Goal: Task Accomplishment & Management: Use online tool/utility

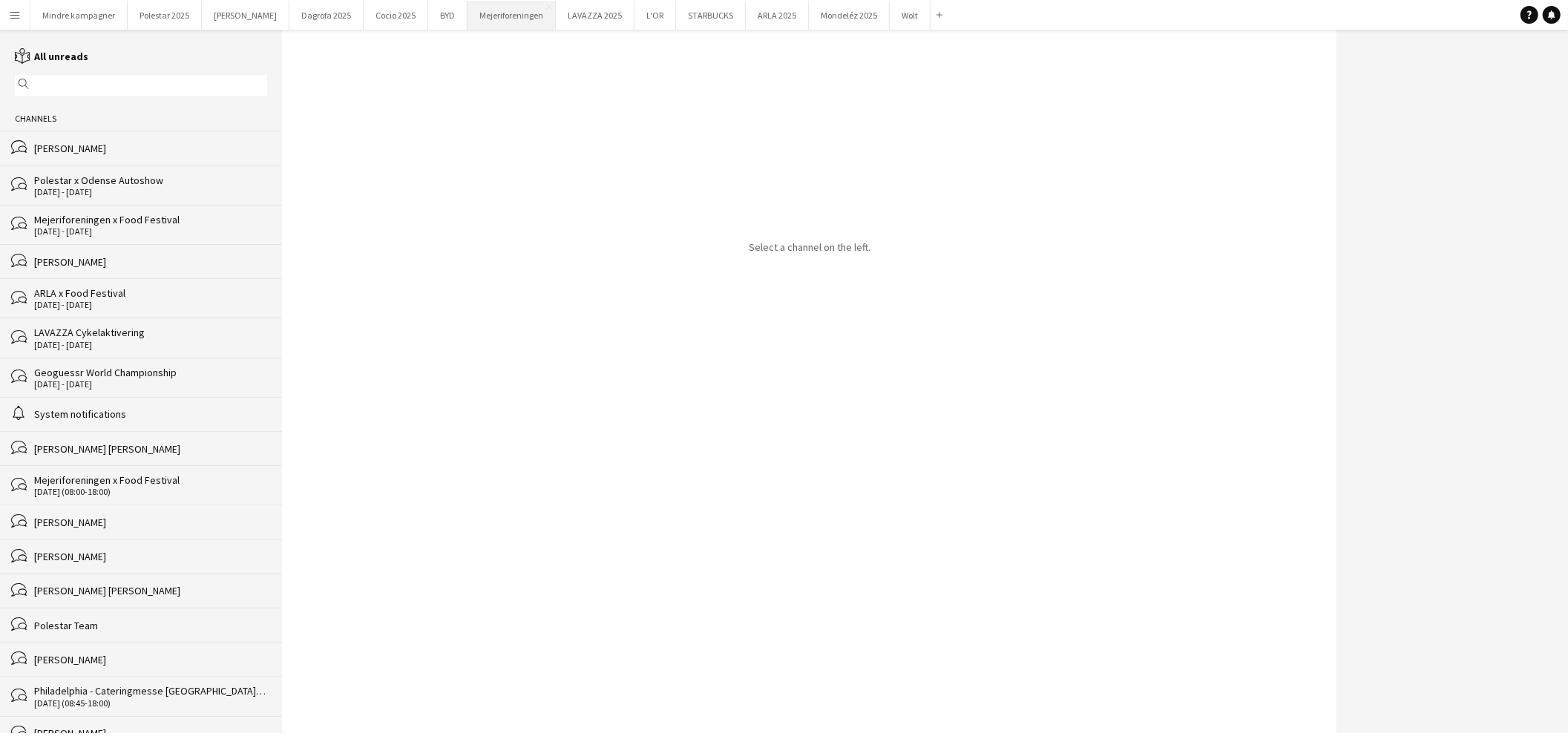
click at [488, 19] on button "Mejeriforeningen Close" at bounding box center [512, 15] width 88 height 29
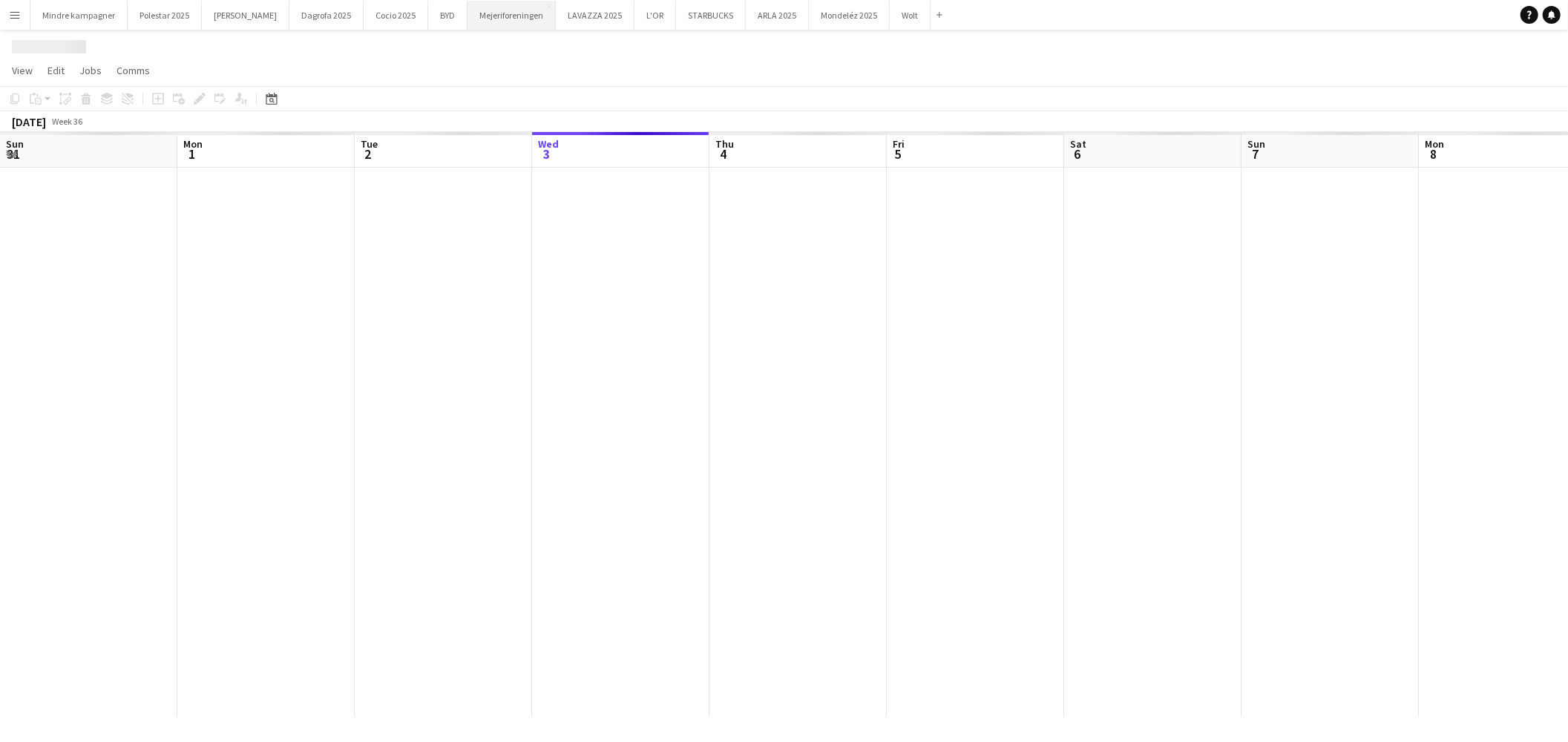
scroll to position [0, 354]
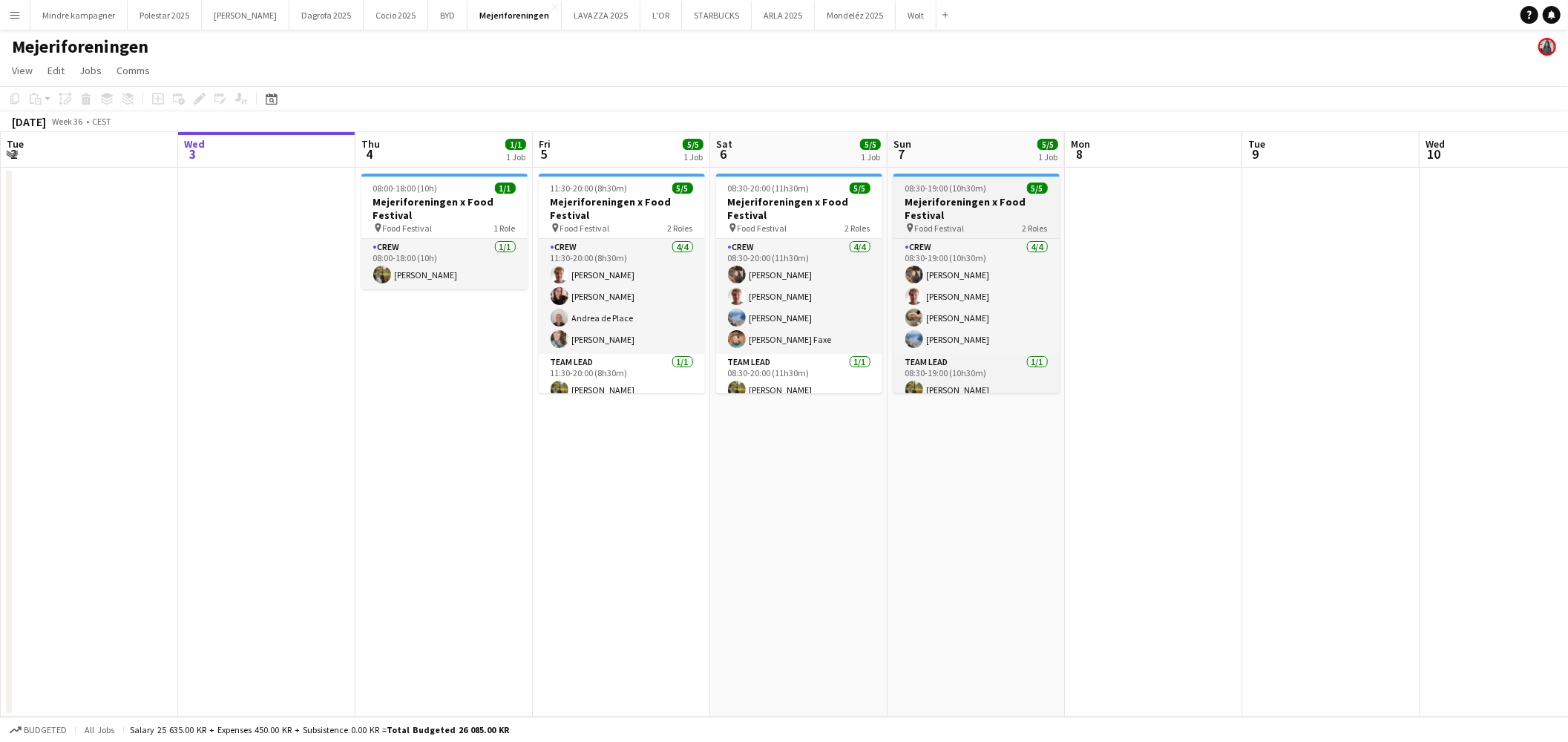
click at [958, 197] on h3 "Mejeriforeningen x Food Festival" at bounding box center [976, 209] width 166 height 26
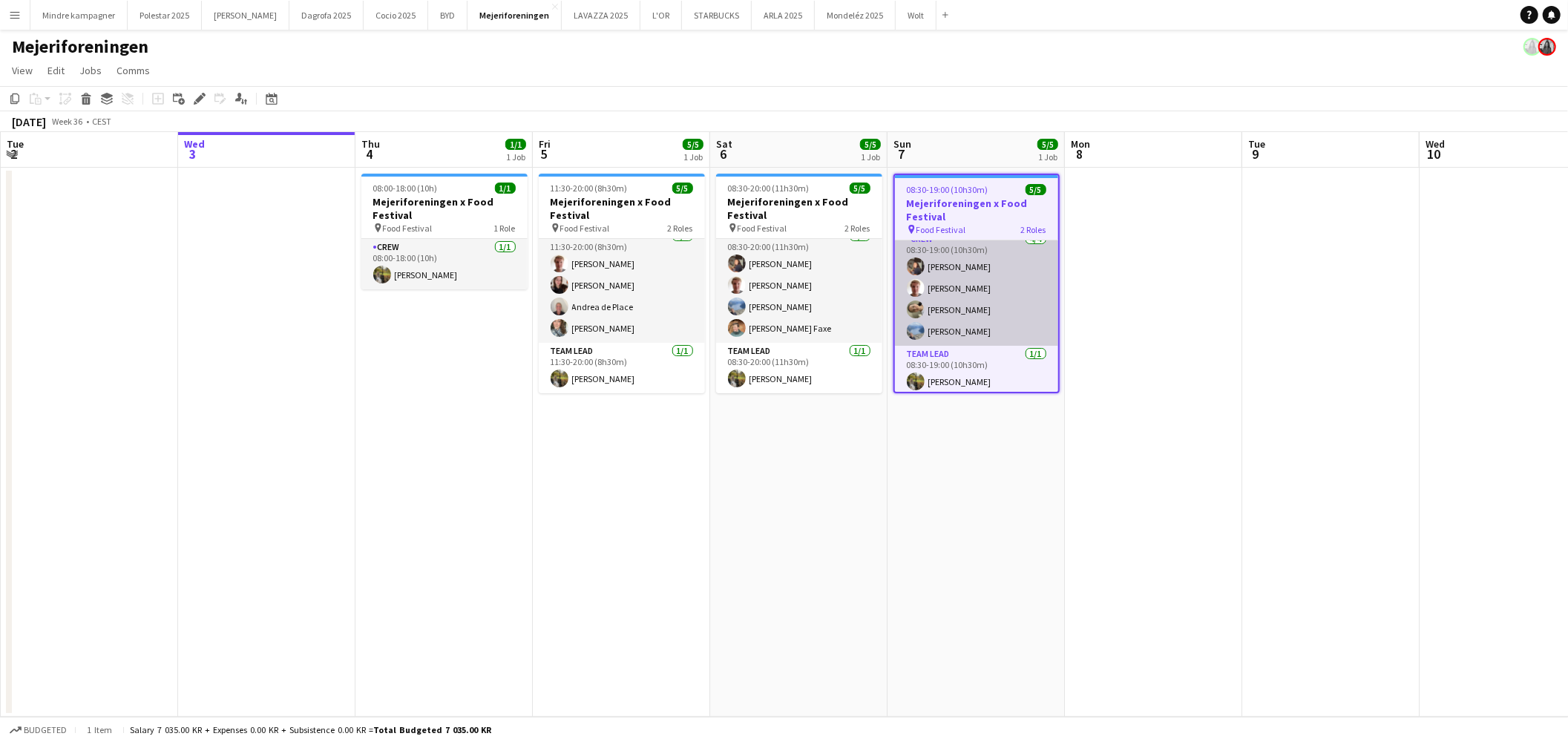
scroll to position [12, 0]
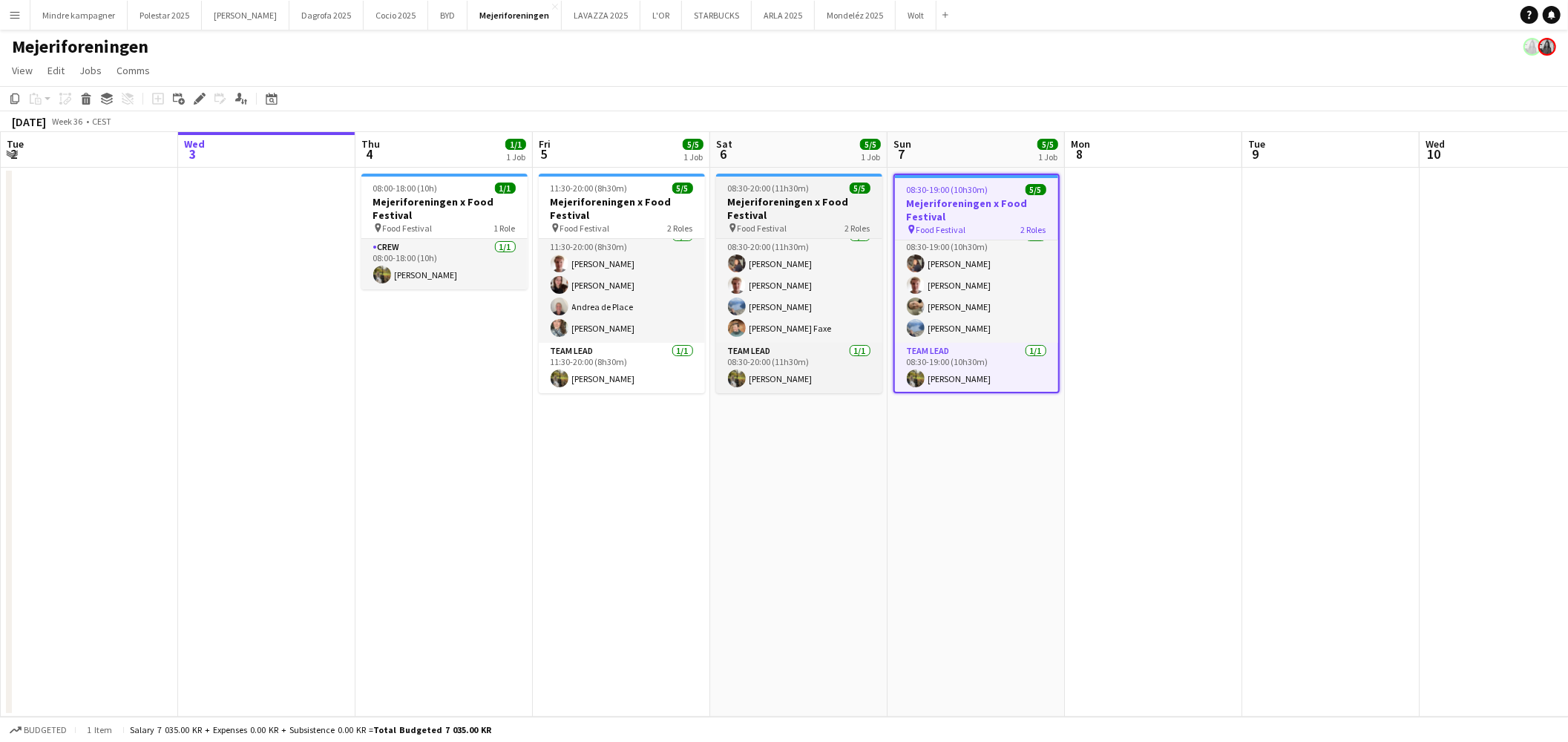
click at [777, 205] on h3 "Mejeriforeningen x Food Festival" at bounding box center [799, 209] width 166 height 26
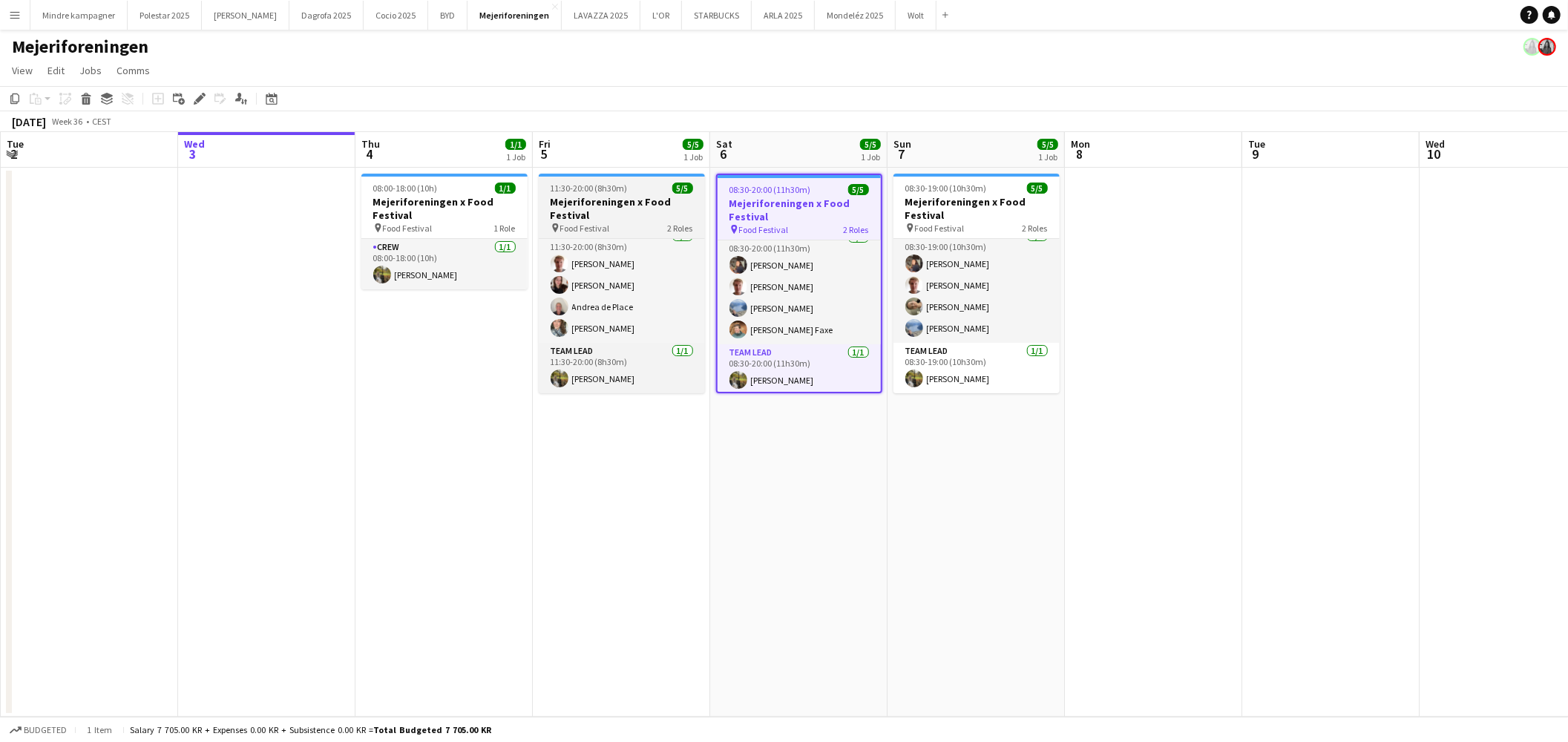
scroll to position [11, 0]
click at [594, 209] on h3 "Mejeriforeningen x Food Festival" at bounding box center [622, 209] width 166 height 26
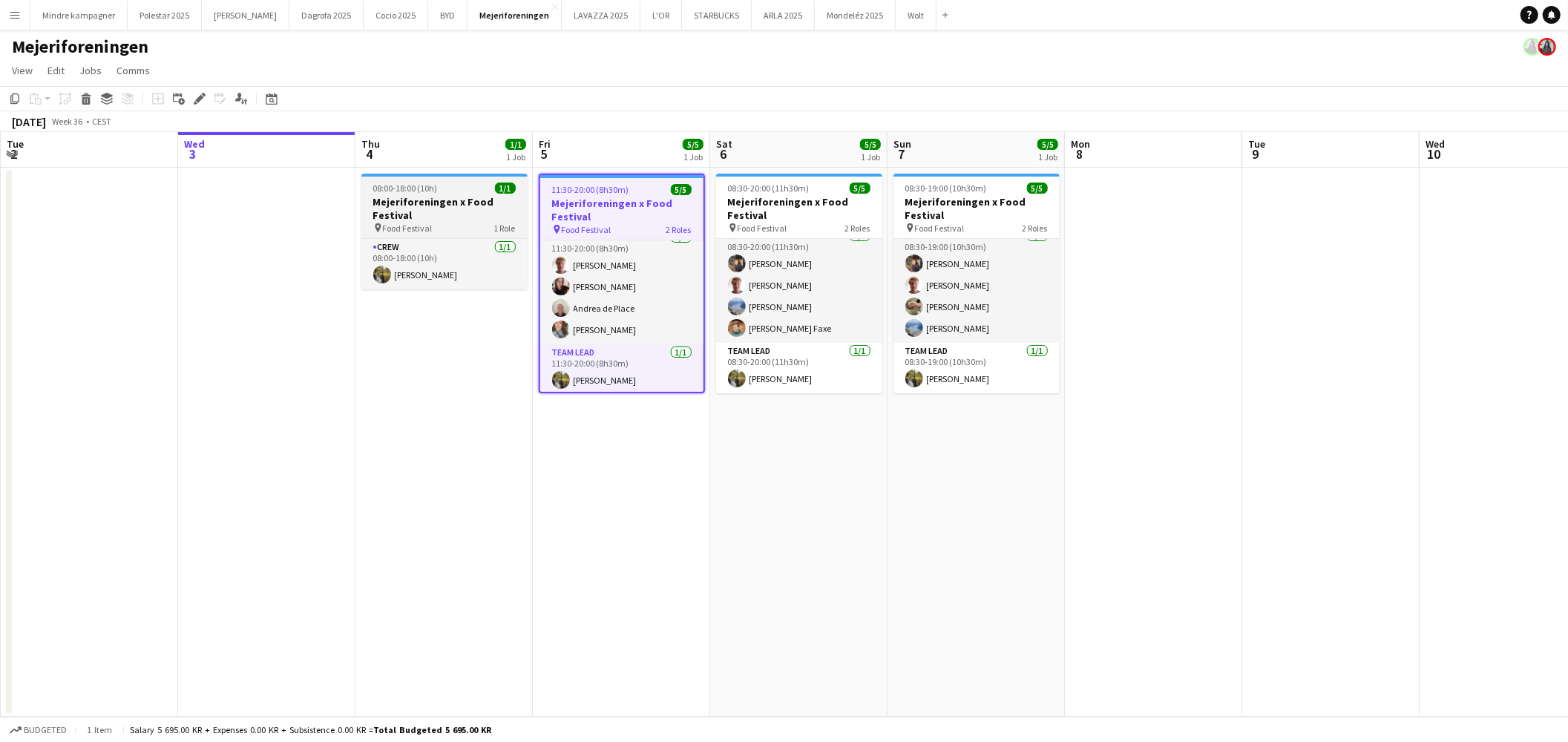
click at [464, 190] on div "08:00-18:00 (10h) 1/1" at bounding box center [444, 187] width 166 height 11
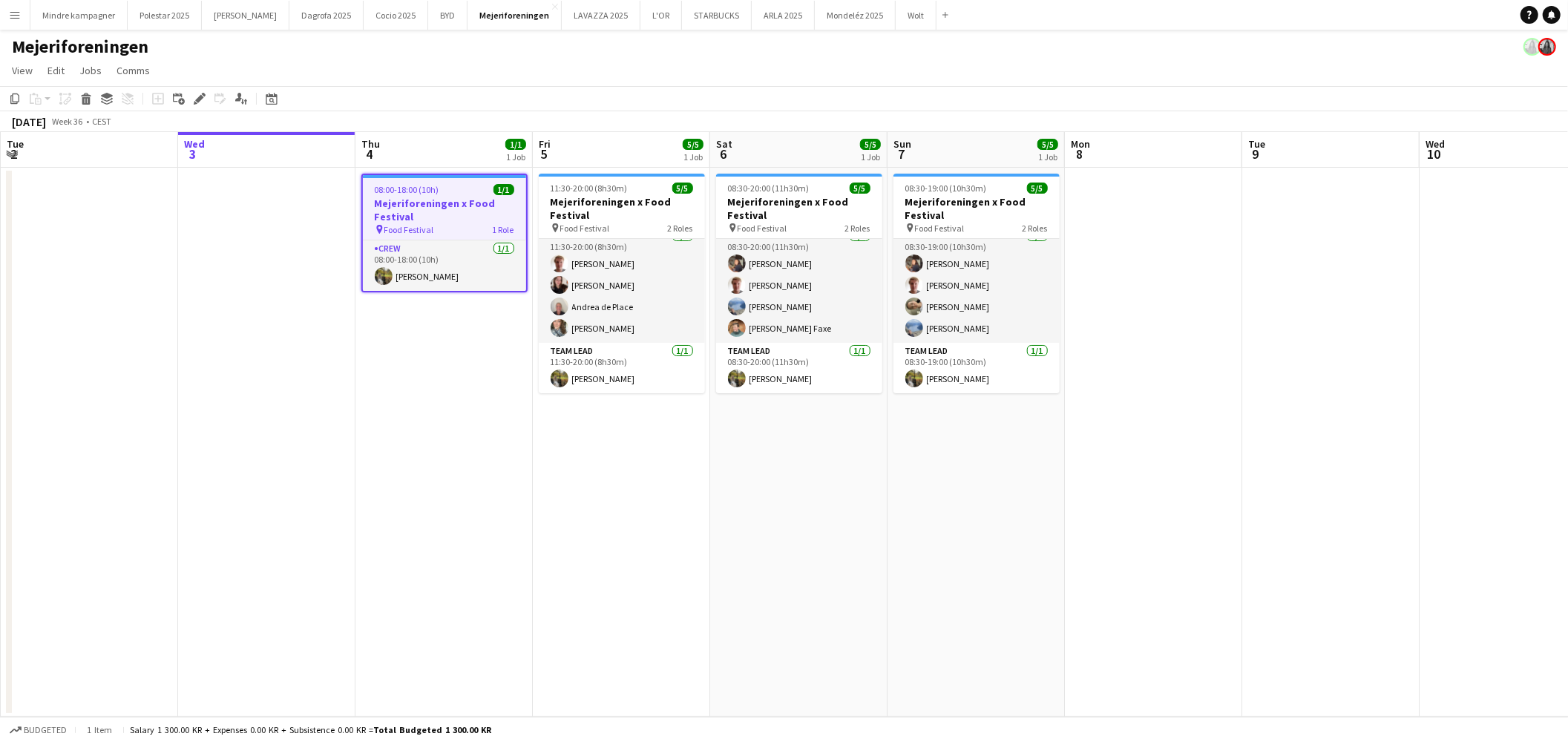
click at [431, 320] on app-date-cell "08:00-18:00 (10h) 1/1 Mejeriforeningen x Food Festival pin Food Festival 1 Role…" at bounding box center [444, 442] width 177 height 549
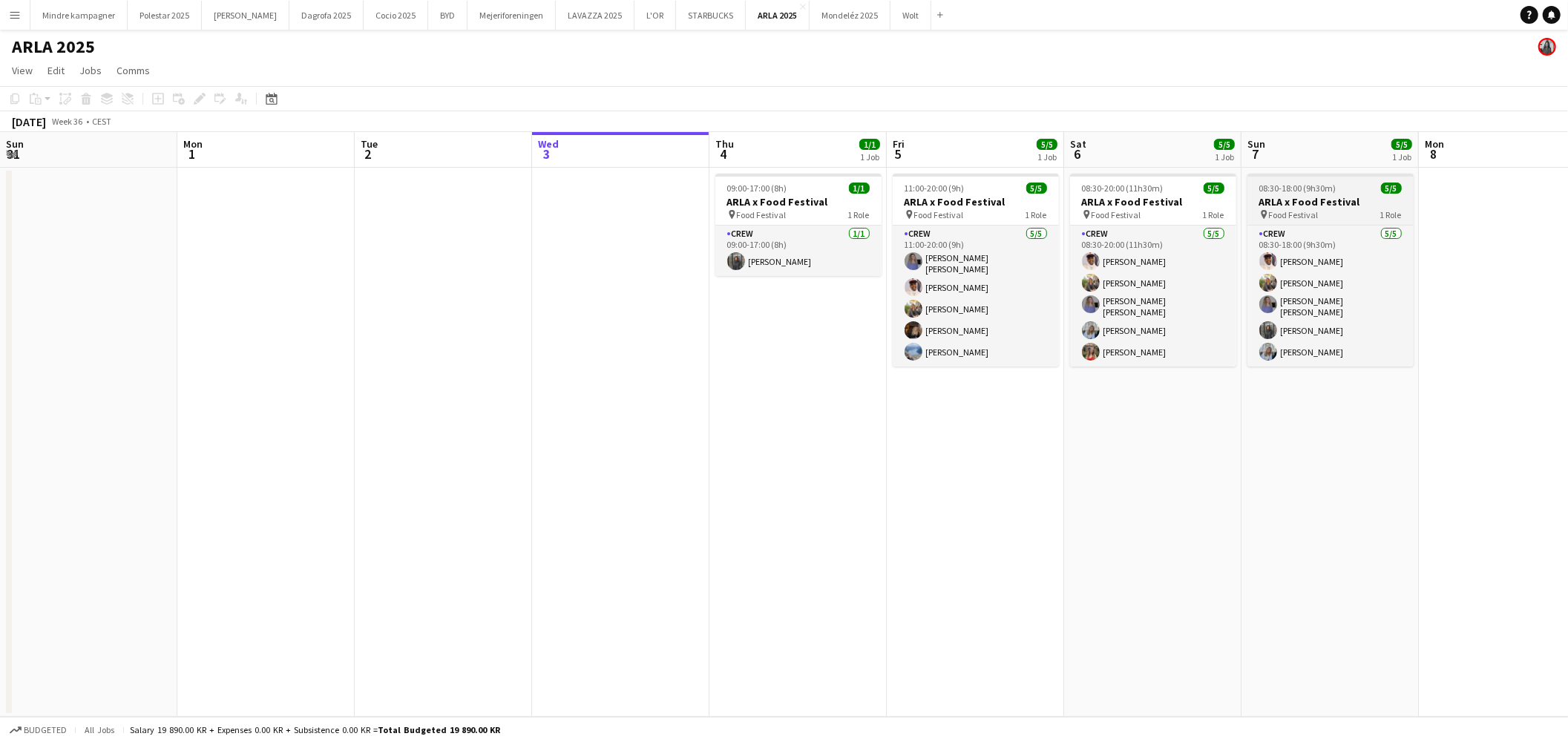
scroll to position [0, 354]
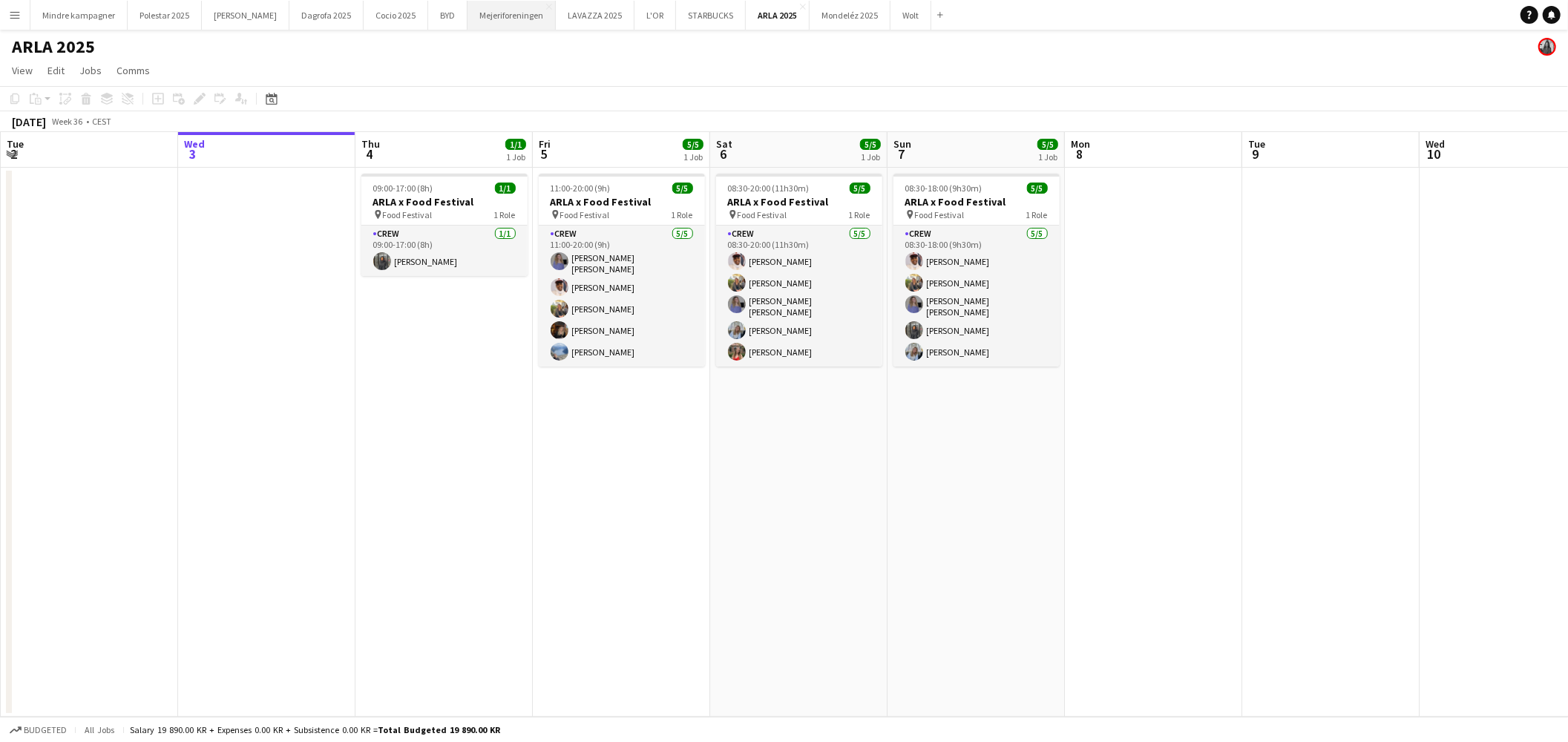
click at [471, 7] on button "Mejeriforeningen Close" at bounding box center [512, 15] width 88 height 29
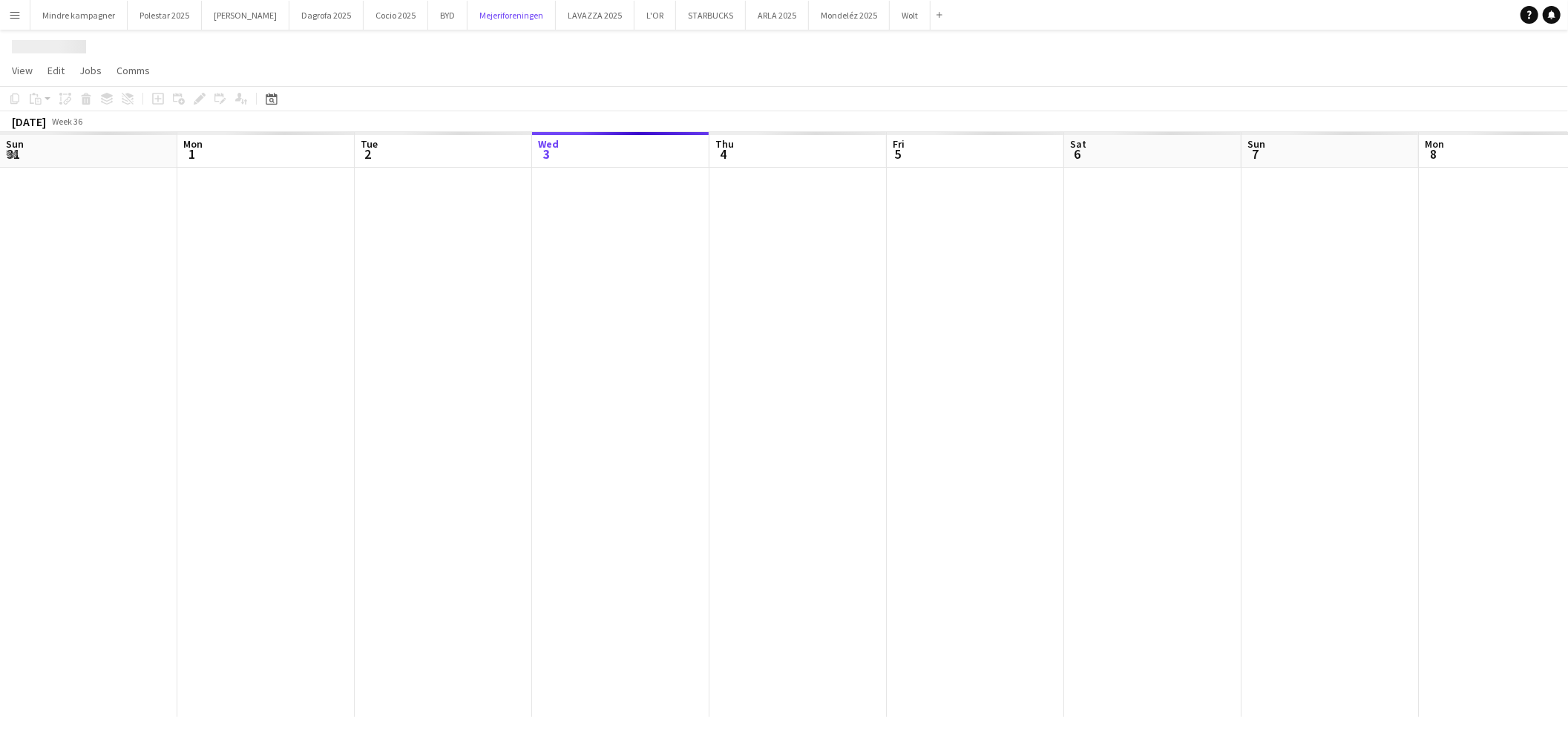
scroll to position [0, 354]
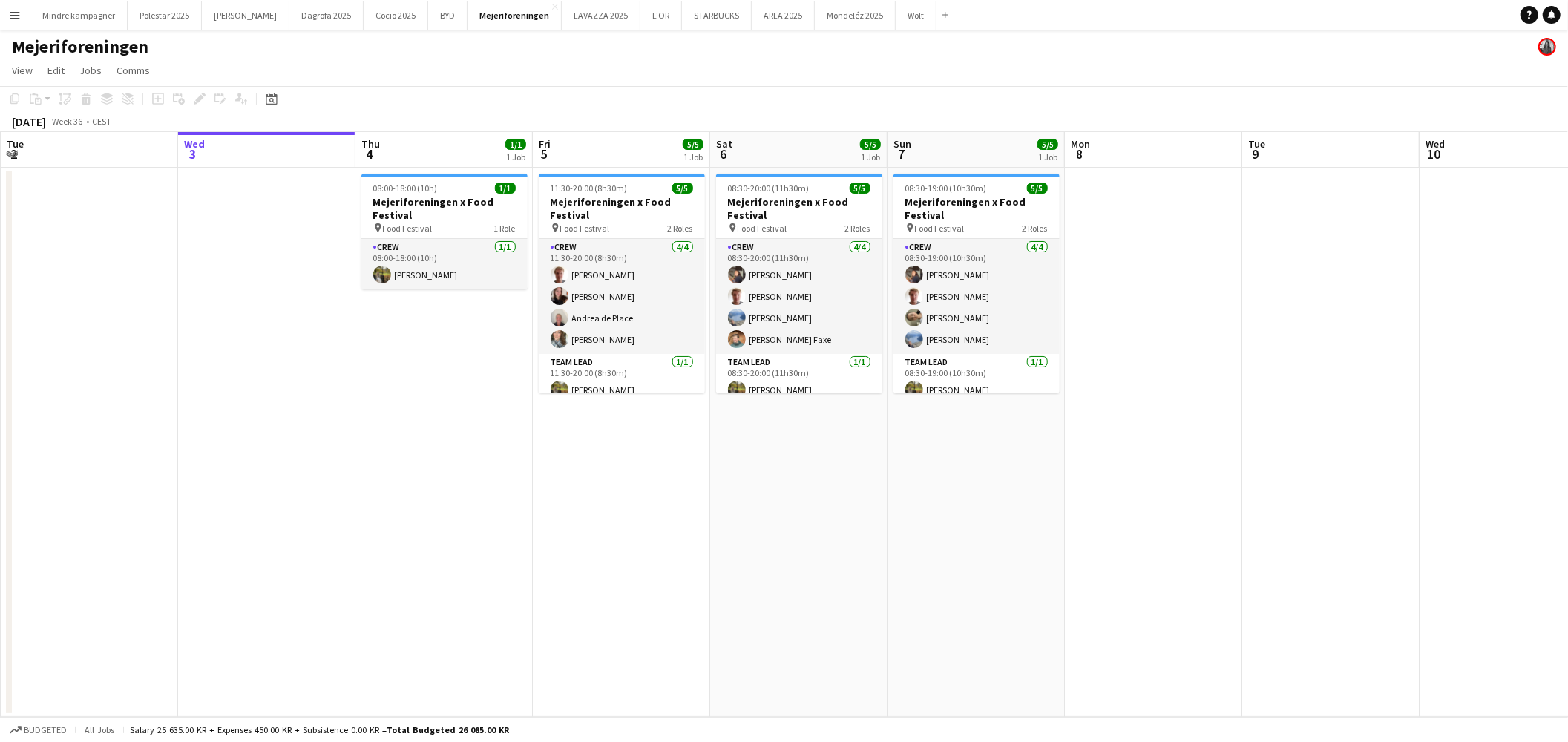
click at [21, 11] on button "Menu" at bounding box center [15, 15] width 30 height 30
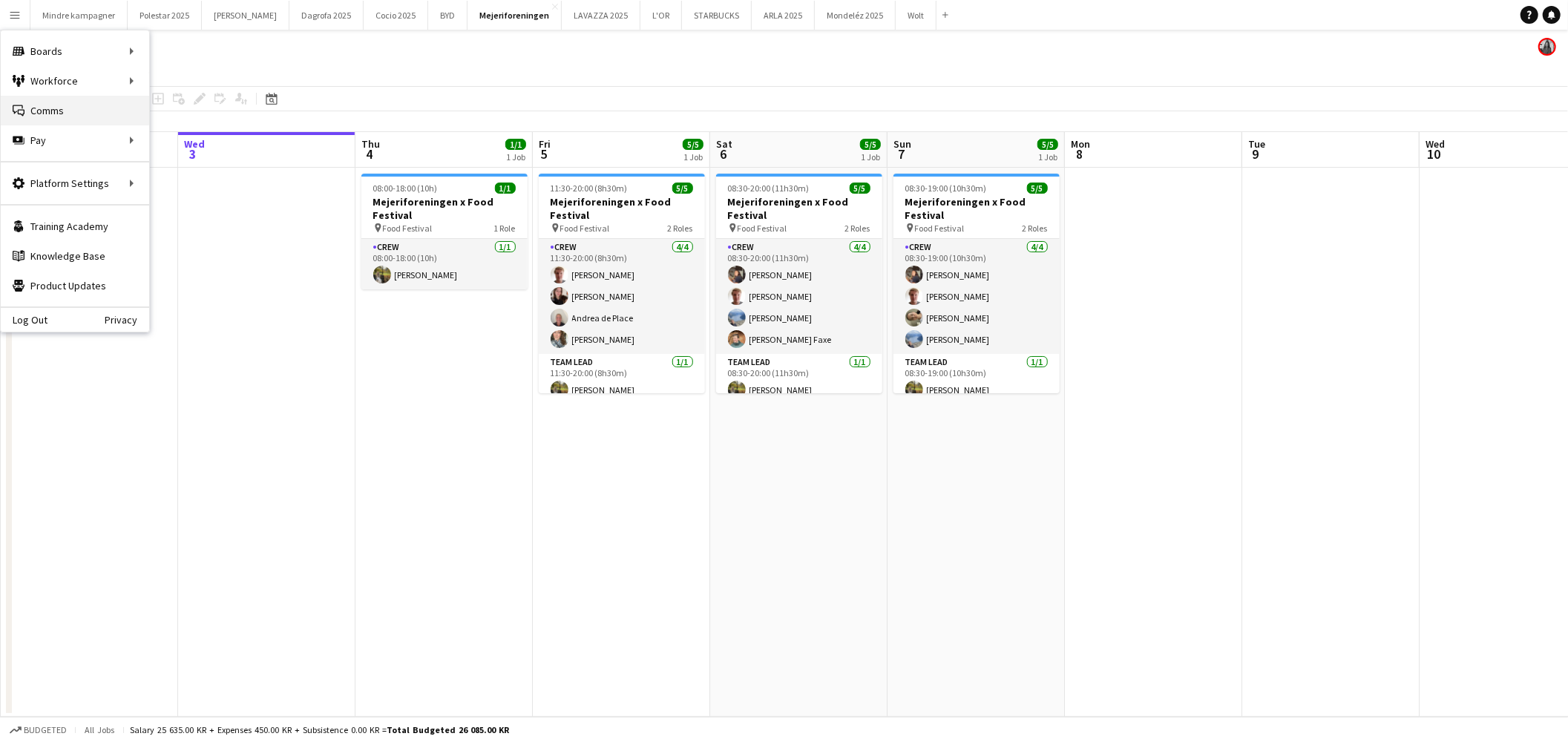
click at [63, 109] on link "Comms Comms" at bounding box center [75, 111] width 149 height 30
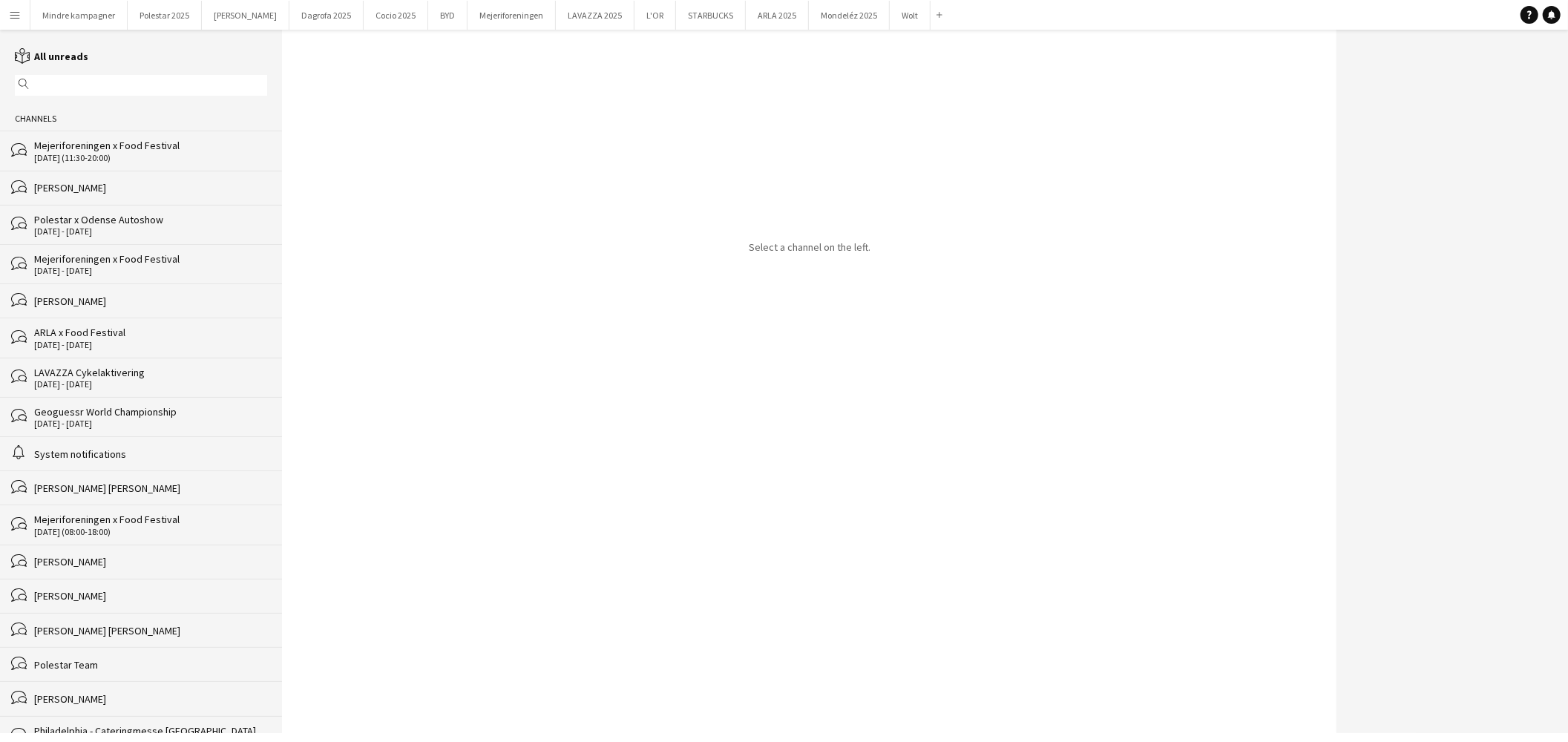
click at [80, 156] on div "[DATE] (11:30-20:00)" at bounding box center [151, 158] width 233 height 11
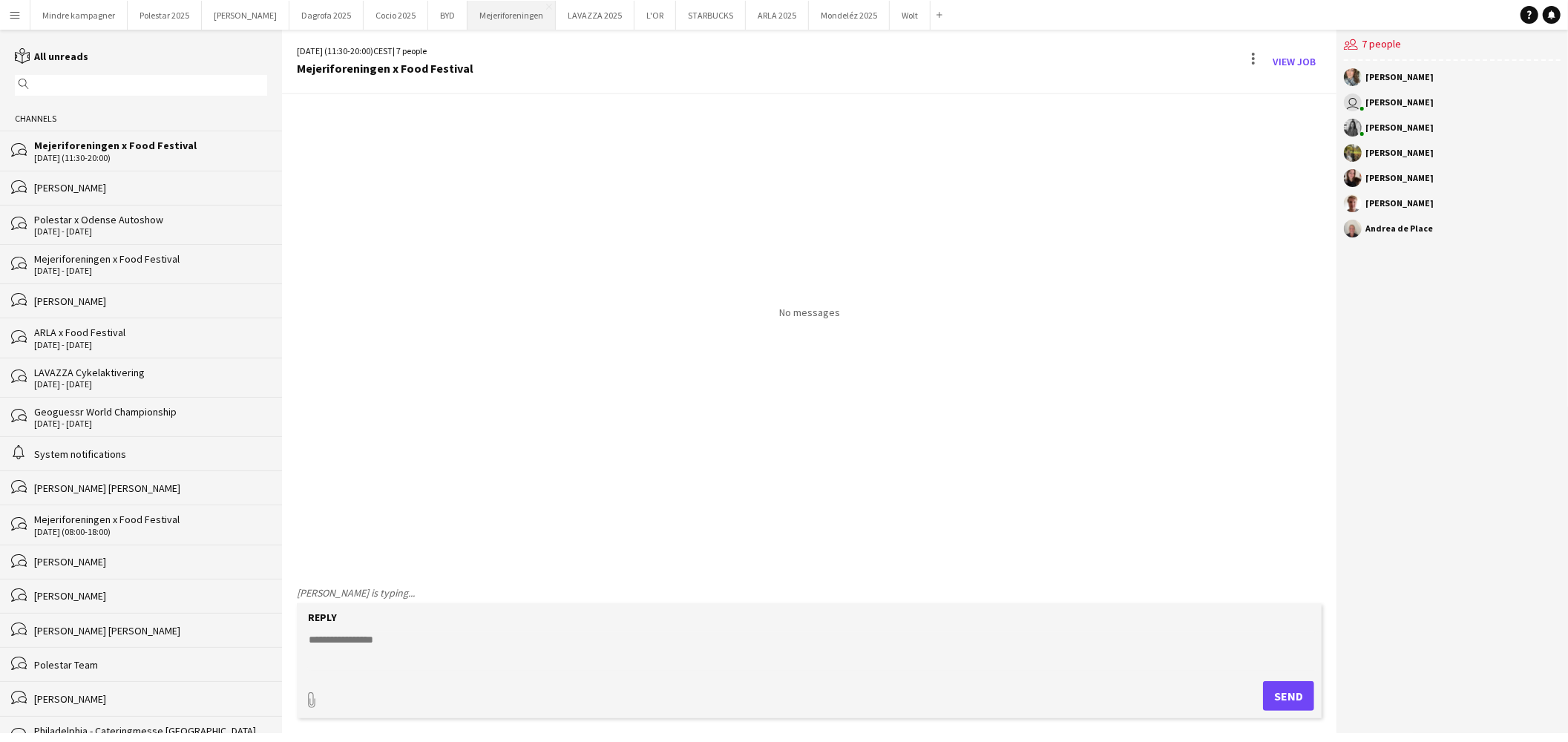
click at [469, 10] on button "Mejeriforeningen Close" at bounding box center [512, 15] width 88 height 29
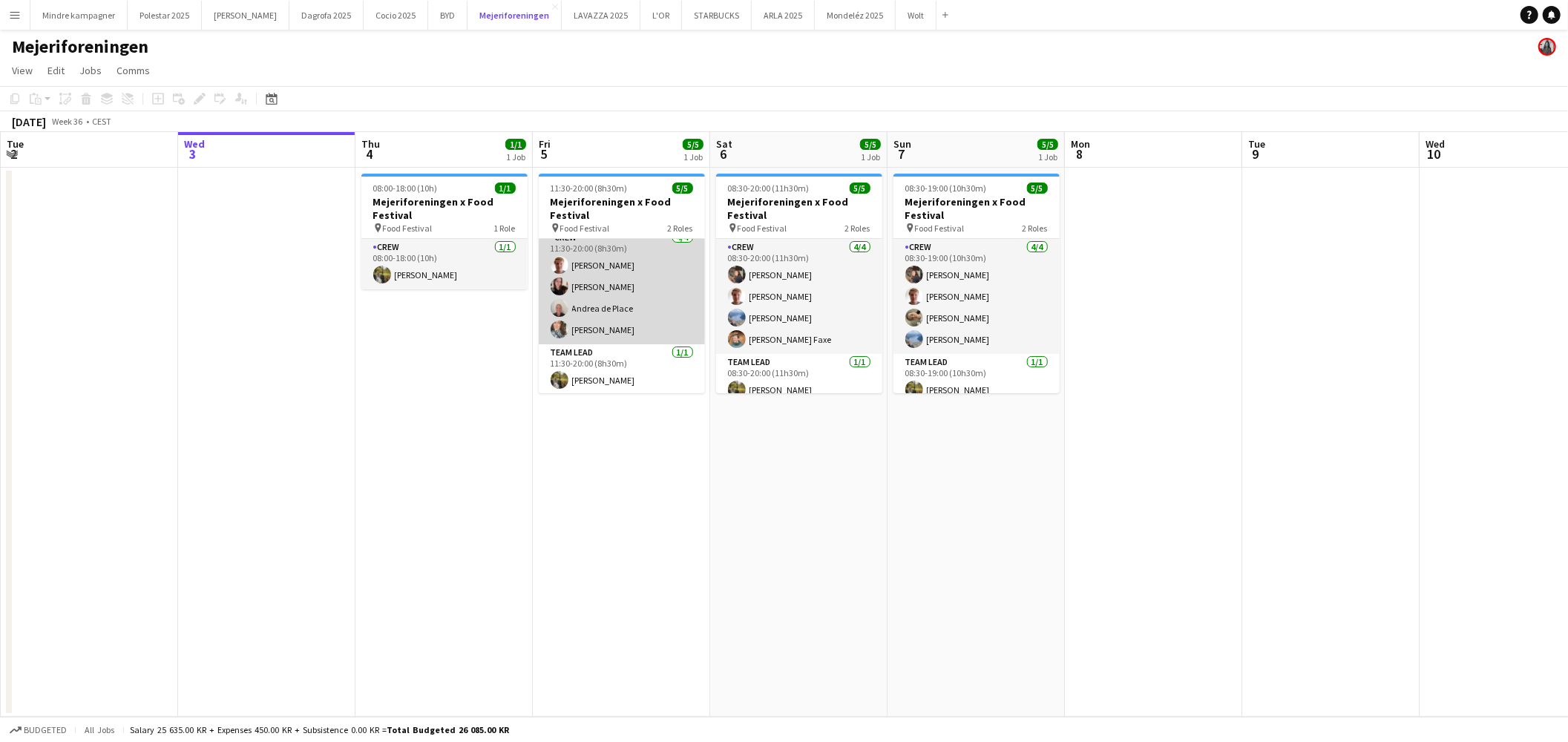
scroll to position [11, 0]
